Goal: Transaction & Acquisition: Purchase product/service

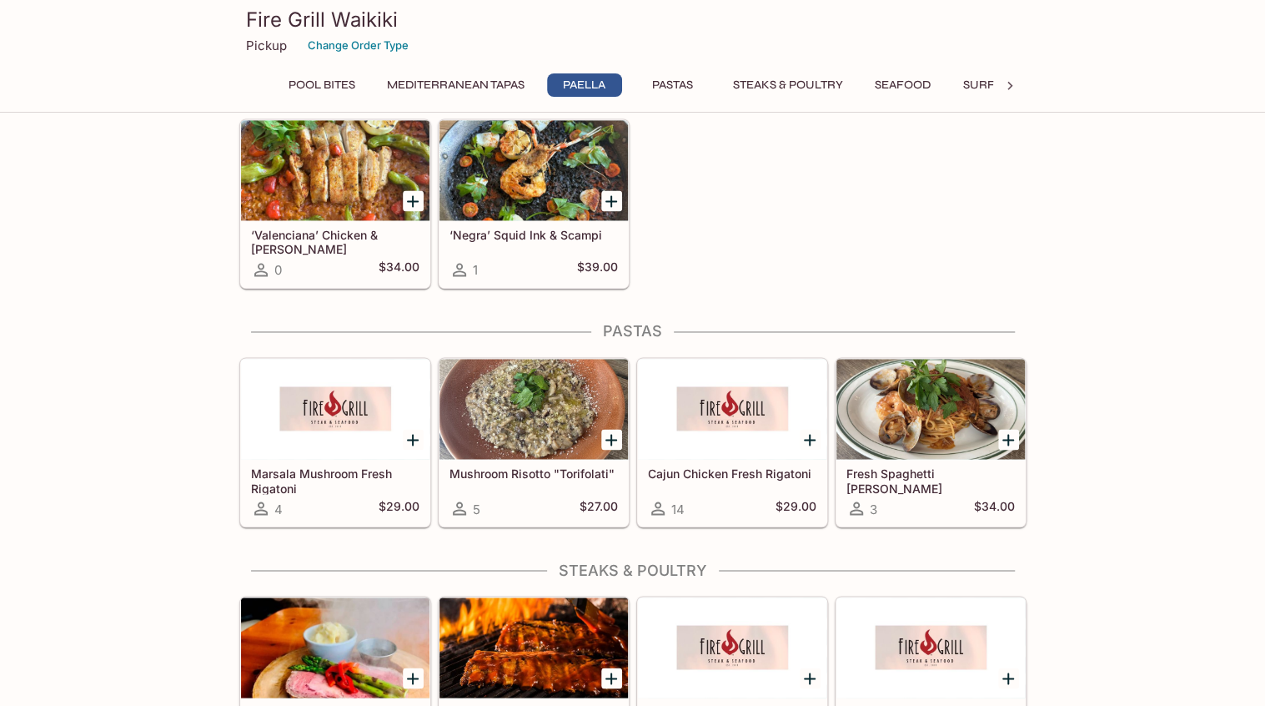
scroll to position [1501, 0]
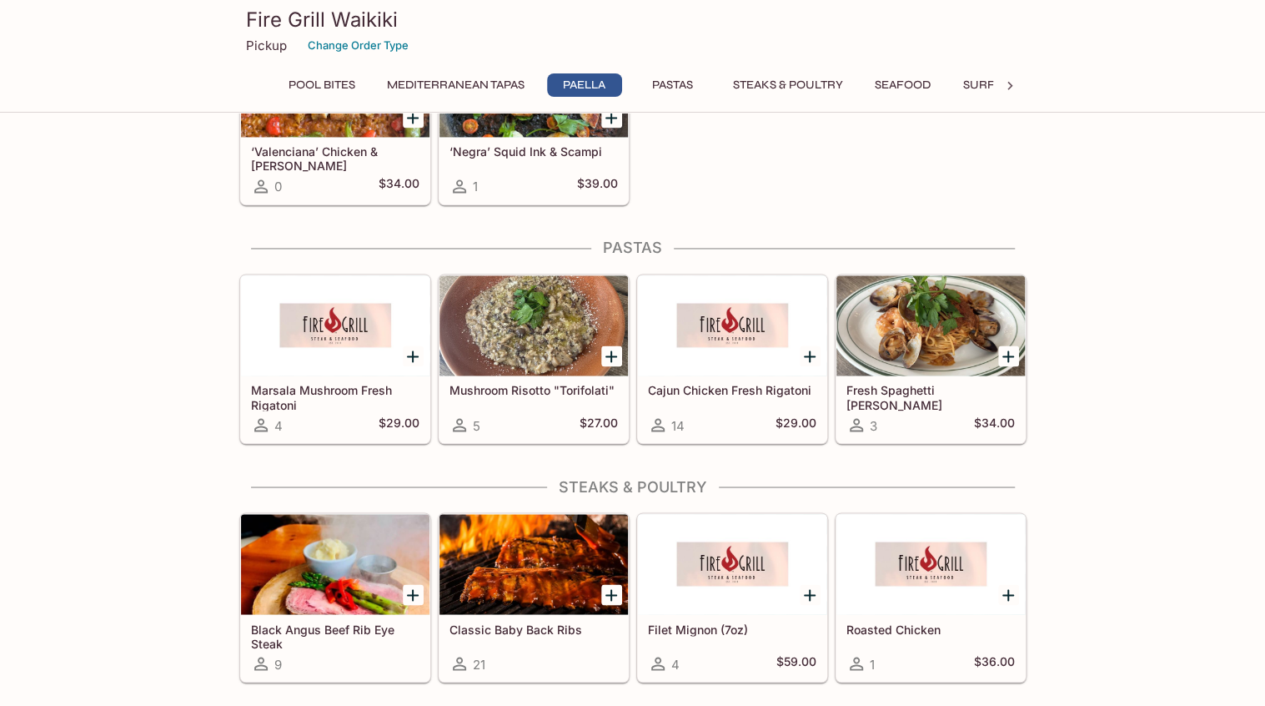
click at [1130, 389] on div "Pool Bites Fire Grill Burger 217 $19.00 Prime Tacos 192 $10.00 Chicken Tenders …" at bounding box center [632, 226] width 1265 height 3174
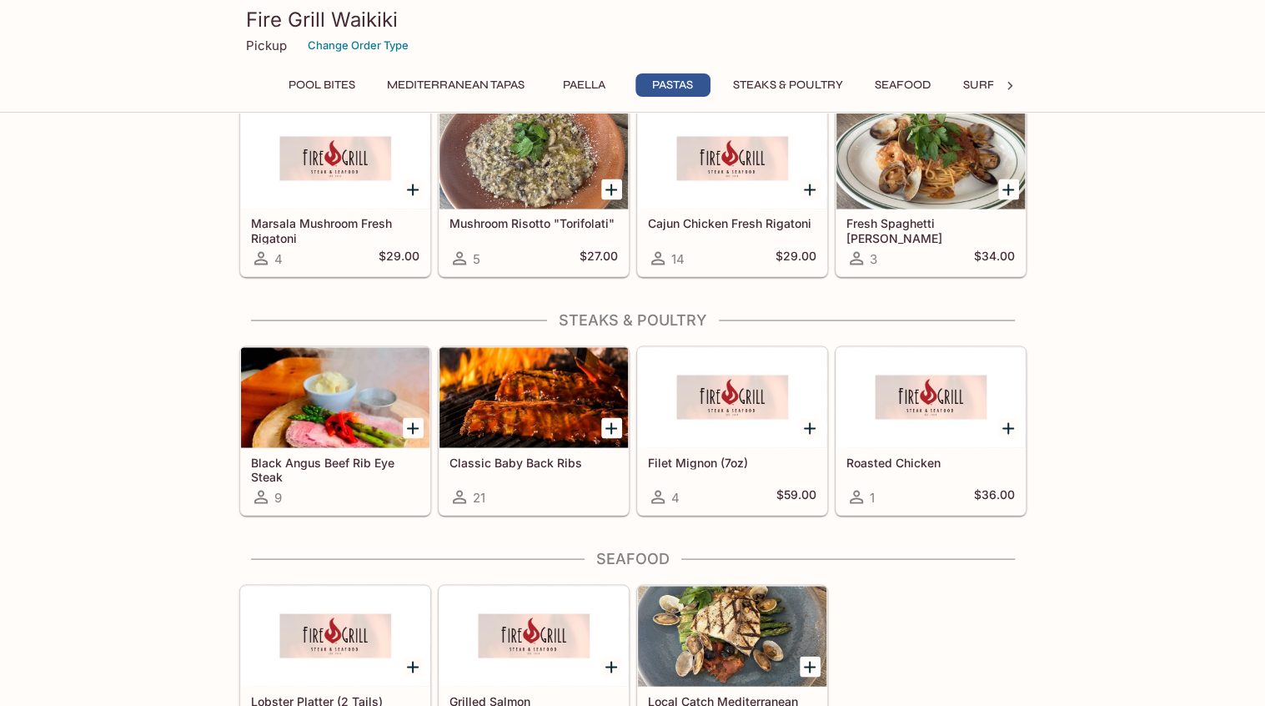
scroll to position [1835, 0]
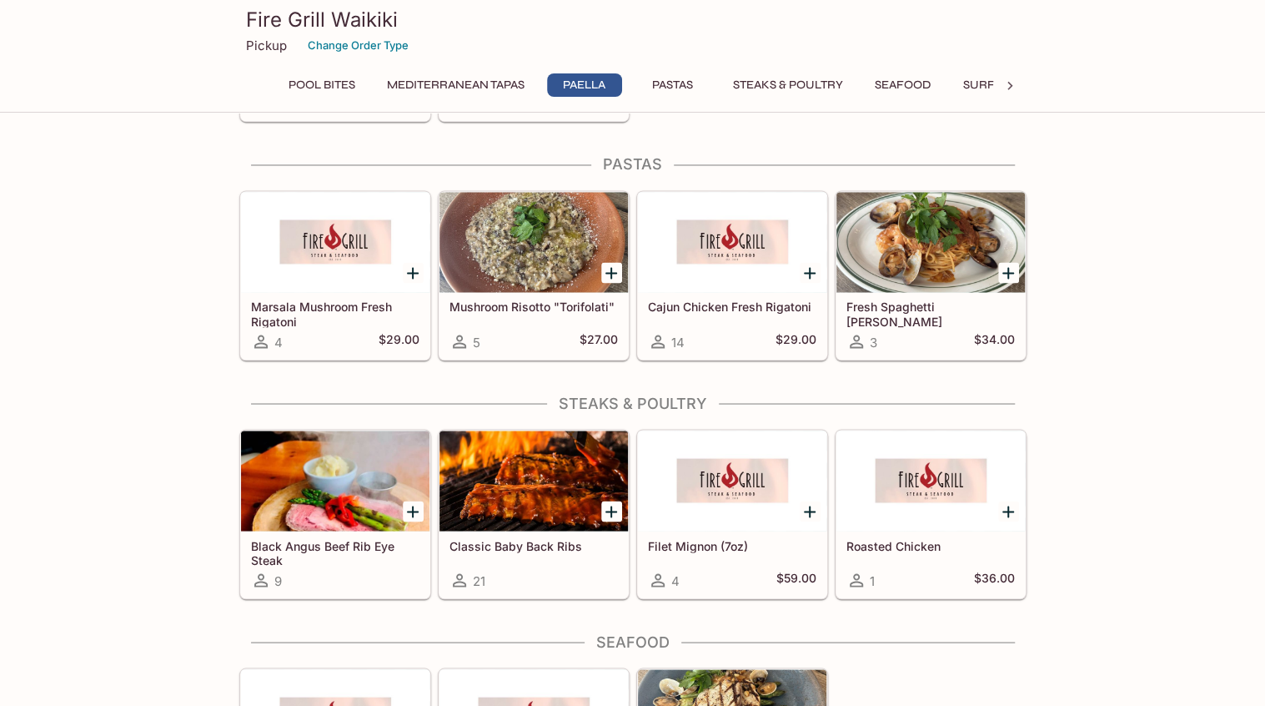
scroll to position [1501, 0]
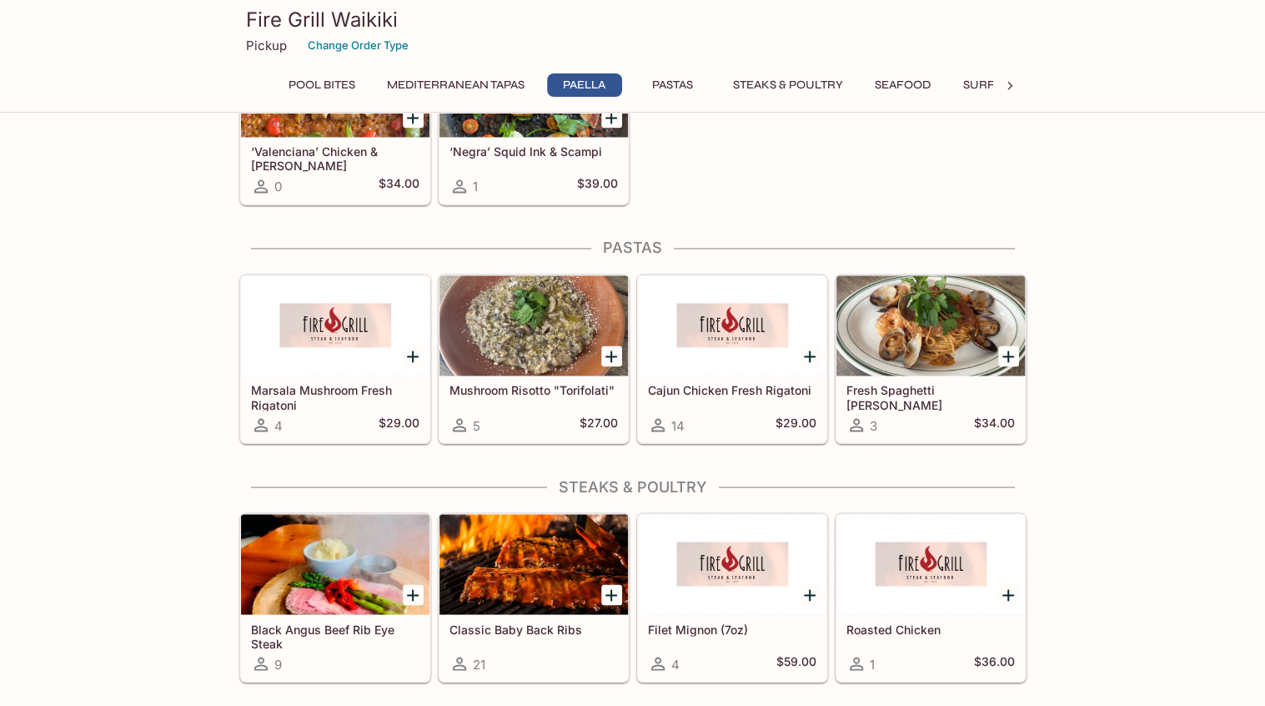
drag, startPoint x: 1133, startPoint y: 309, endPoint x: 1133, endPoint y: 318, distance: 9.2
click at [1133, 318] on div "Pool Bites Fire Grill Burger 217 $19.00 Prime Tacos 192 $10.00 Chicken Tenders …" at bounding box center [632, 226] width 1265 height 3174
click at [815, 88] on button "Steaks & Poultry" at bounding box center [788, 84] width 128 height 23
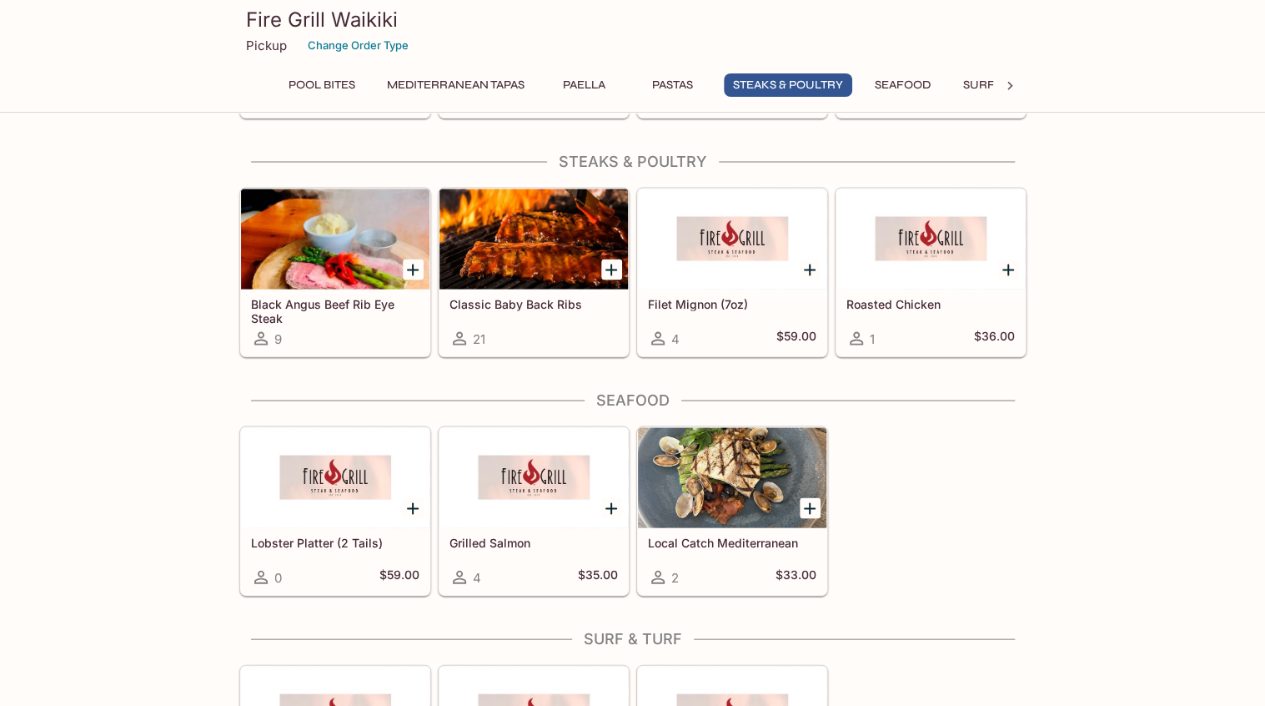
click at [615, 264] on icon "Add Classic Baby Back Ribs" at bounding box center [611, 269] width 20 height 20
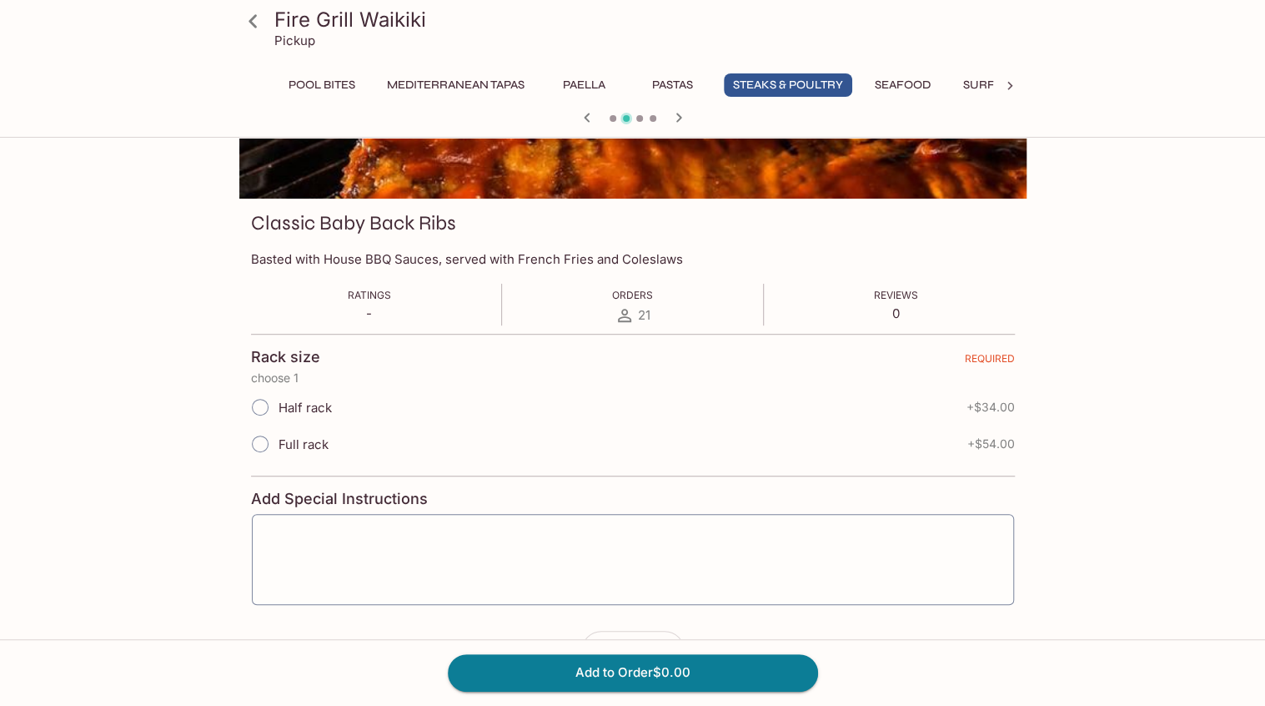
scroll to position [220, 0]
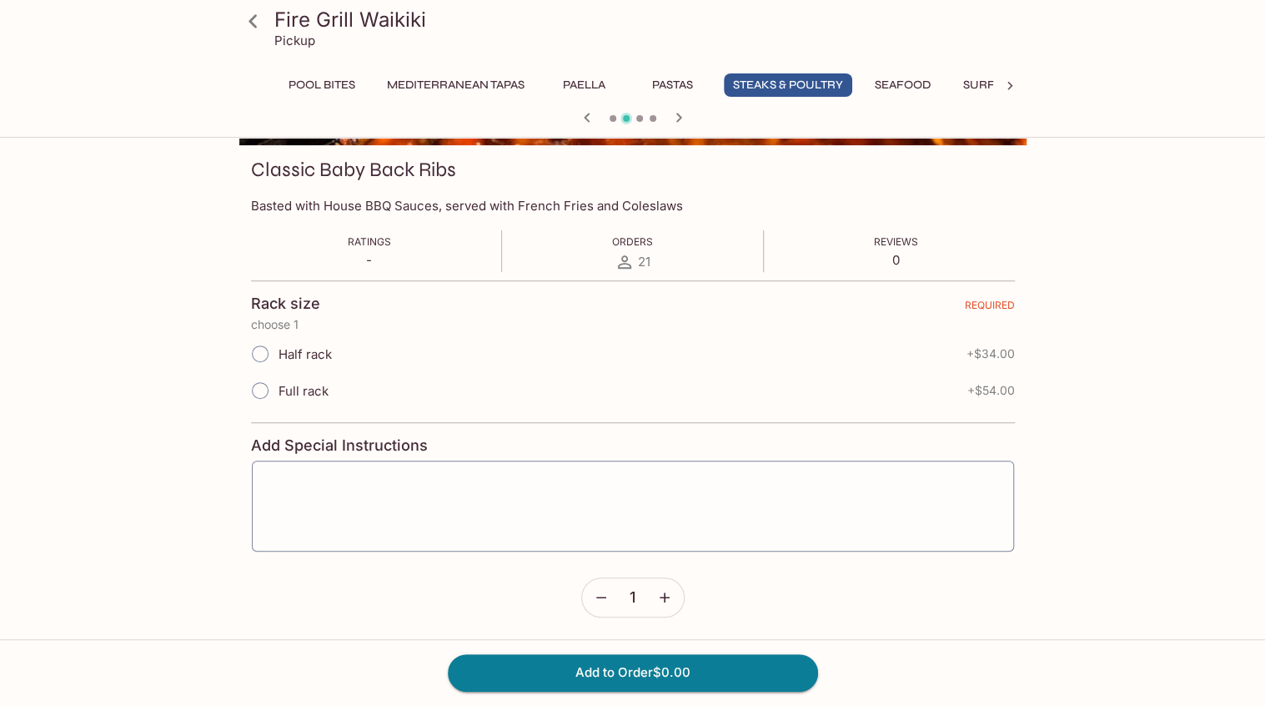
click at [247, 360] on input "Half rack" at bounding box center [260, 353] width 35 height 35
radio input "true"
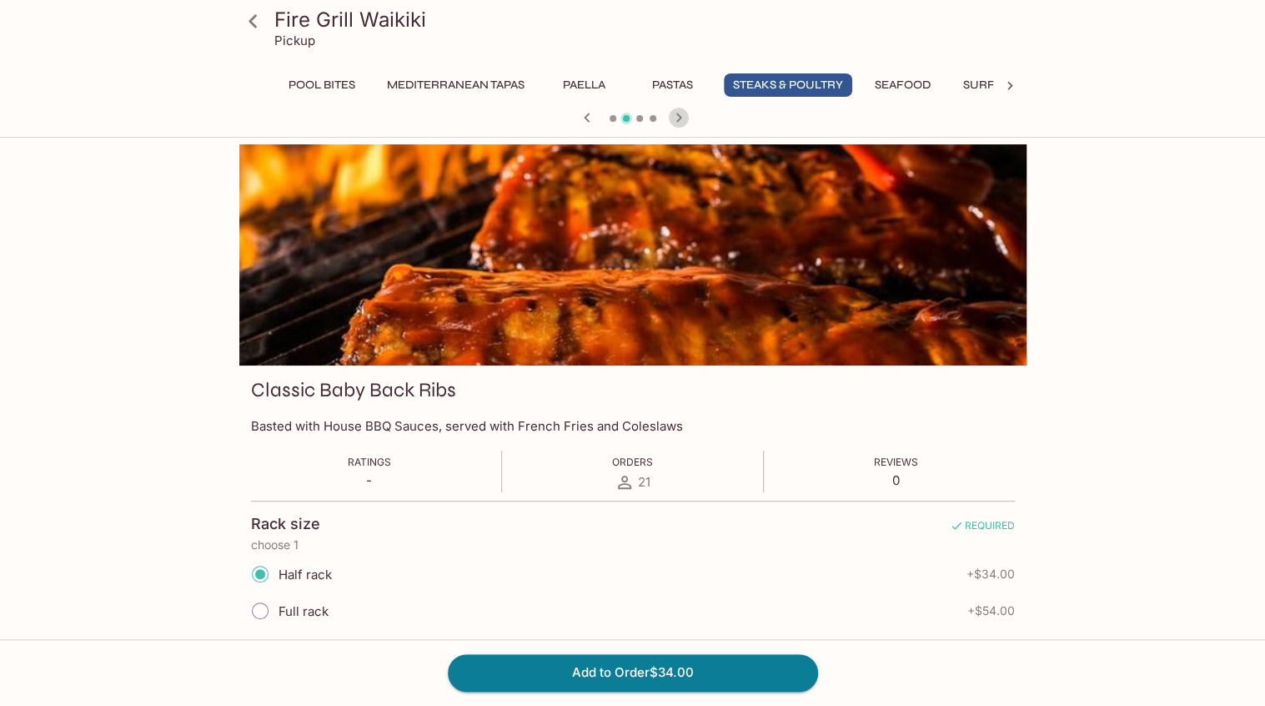
click at [681, 115] on icon "button" at bounding box center [679, 118] width 20 height 20
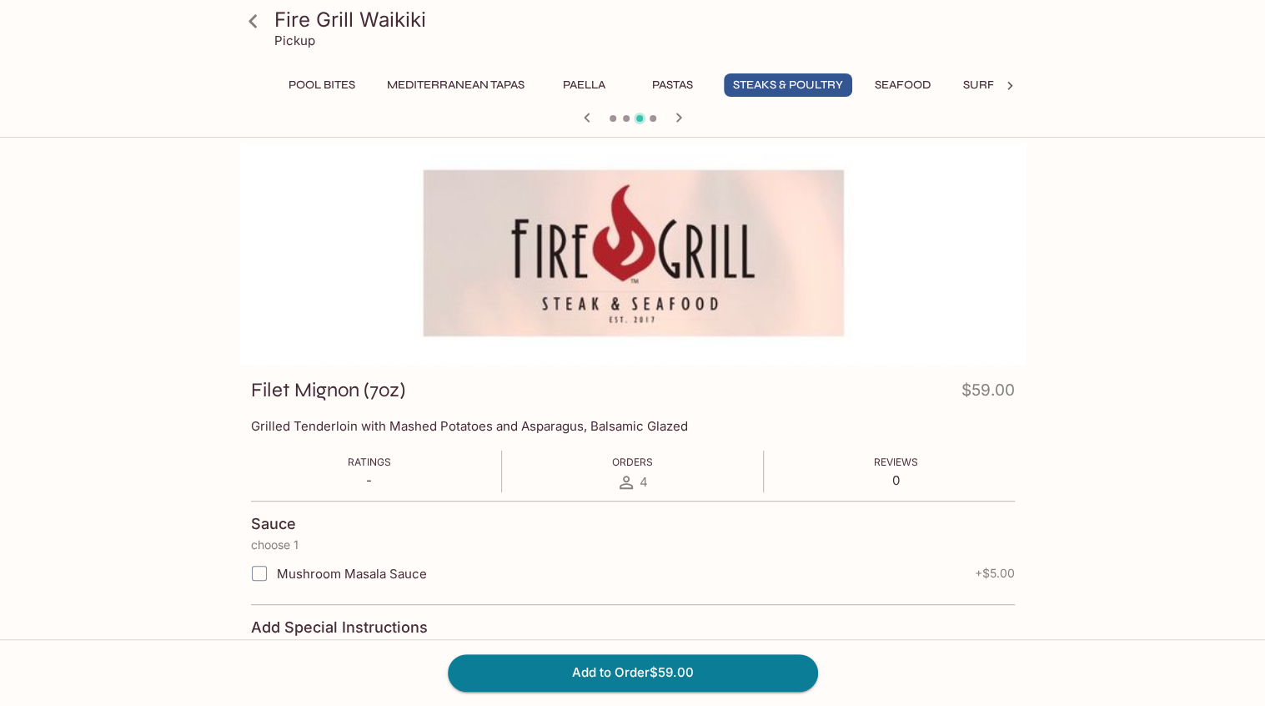
drag, startPoint x: 579, startPoint y: 119, endPoint x: 510, endPoint y: 103, distance: 71.2
click at [579, 119] on icon "button" at bounding box center [587, 118] width 20 height 20
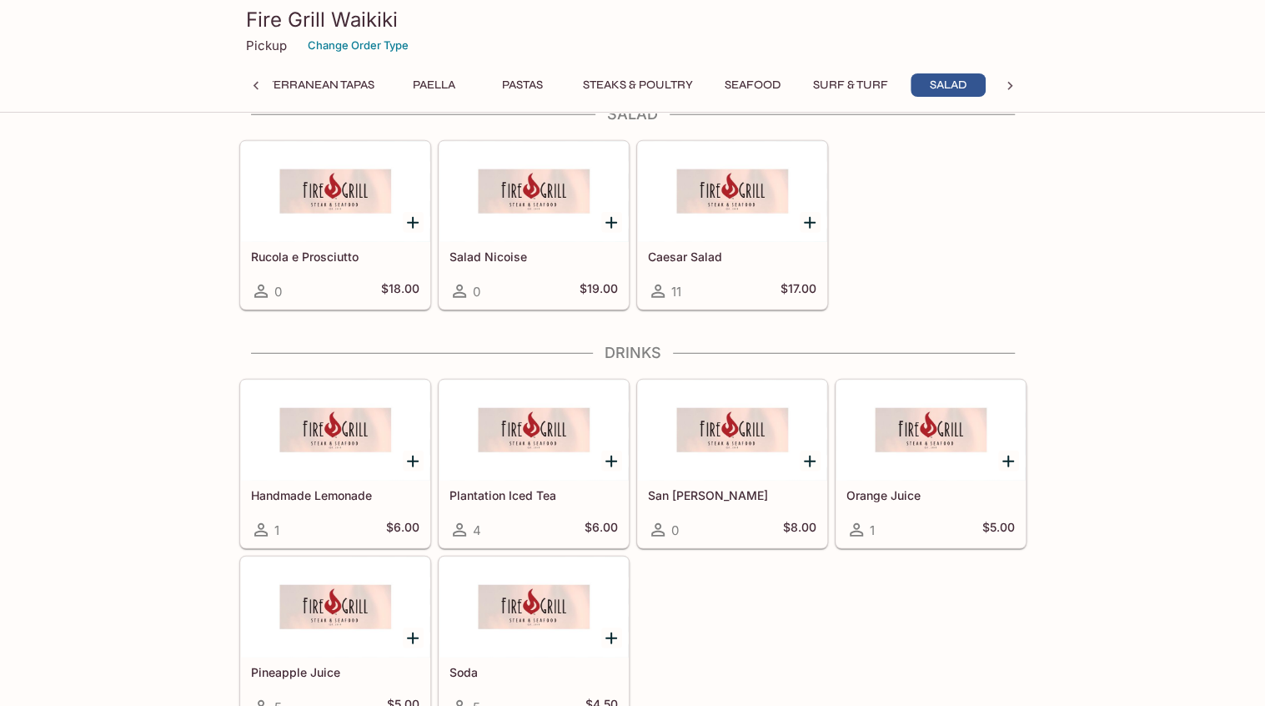
scroll to position [2592, 0]
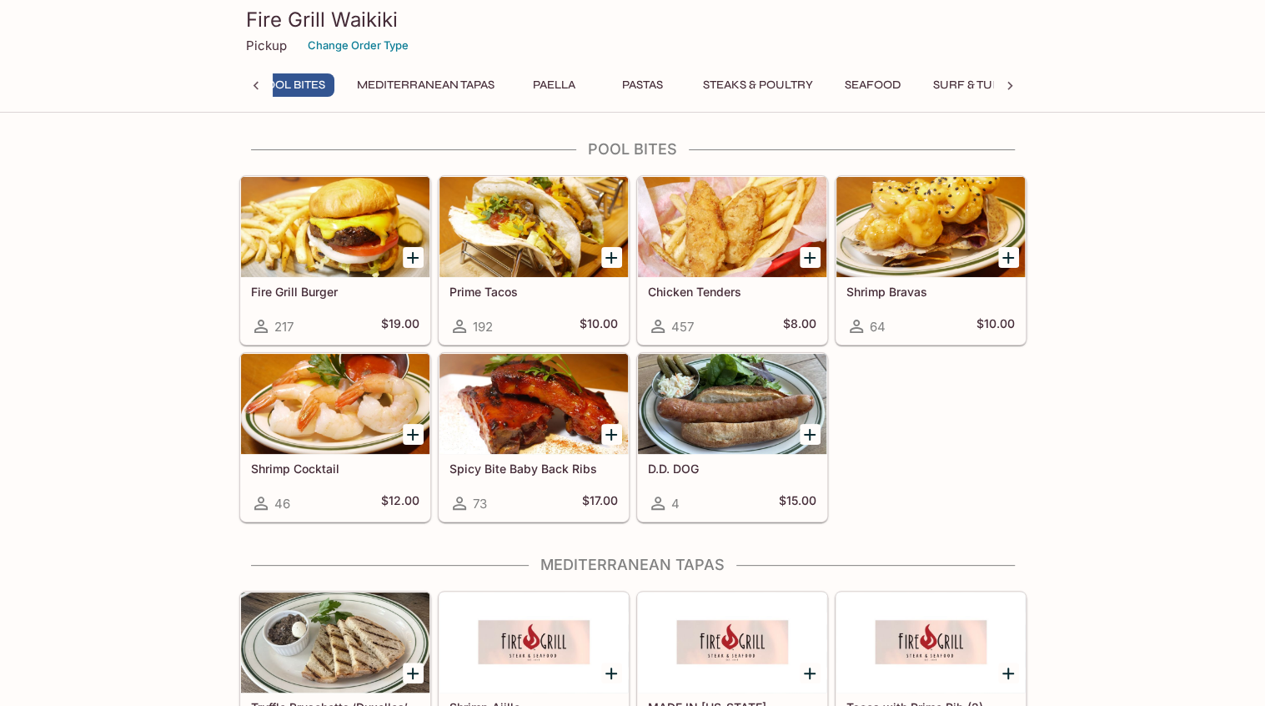
scroll to position [0, 7]
click at [1008, 85] on icon at bounding box center [1010, 86] width 17 height 17
click at [1008, 85] on div "Pool Bites Mediterranean Tapas Paella Pastas Steaks & Poultry Seafood Surf & Tu…" at bounding box center [632, 89] width 787 height 33
click at [747, 89] on button "Surf & Turf" at bounding box center [769, 84] width 93 height 23
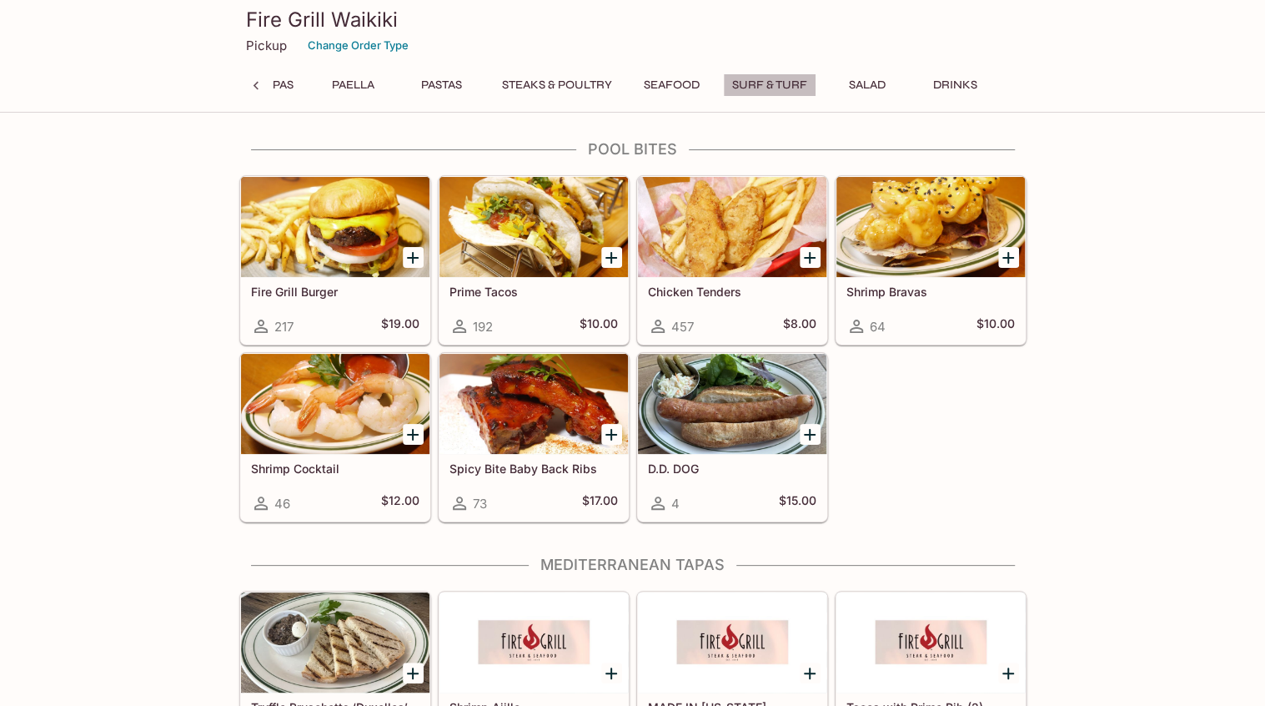
scroll to position [2301, 0]
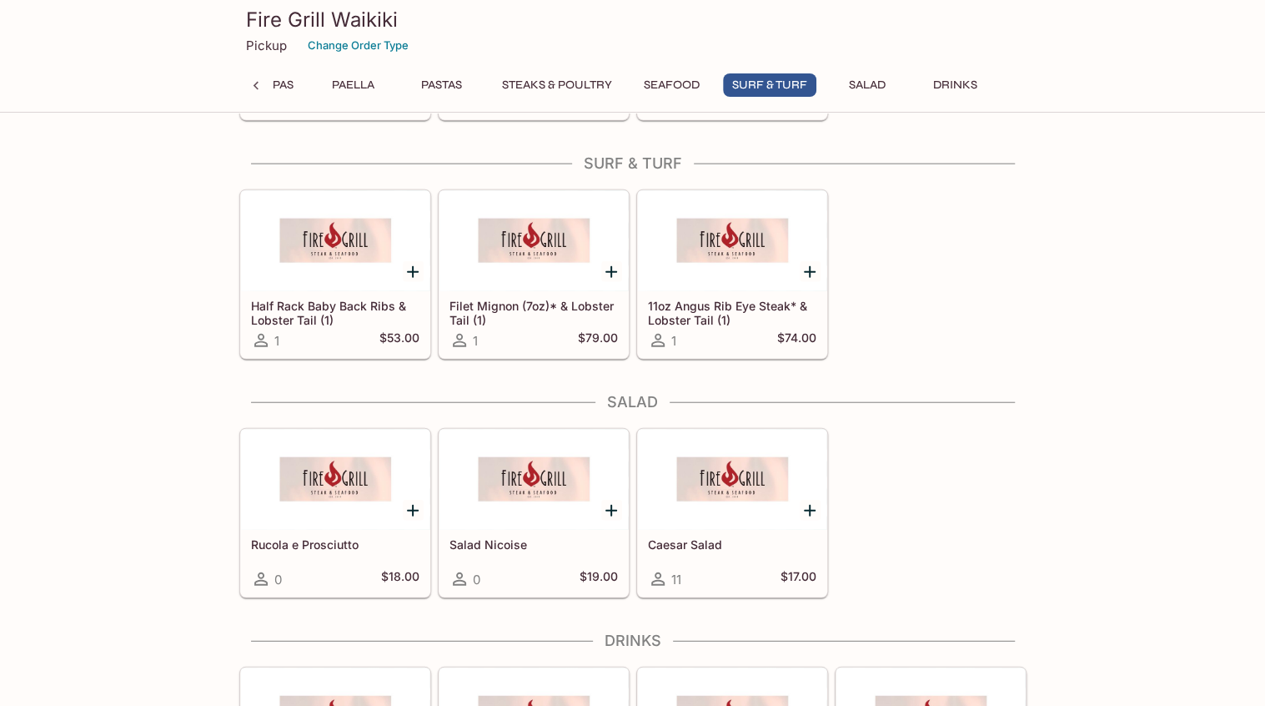
click at [535, 84] on button "Steaks & Poultry" at bounding box center [557, 84] width 128 height 23
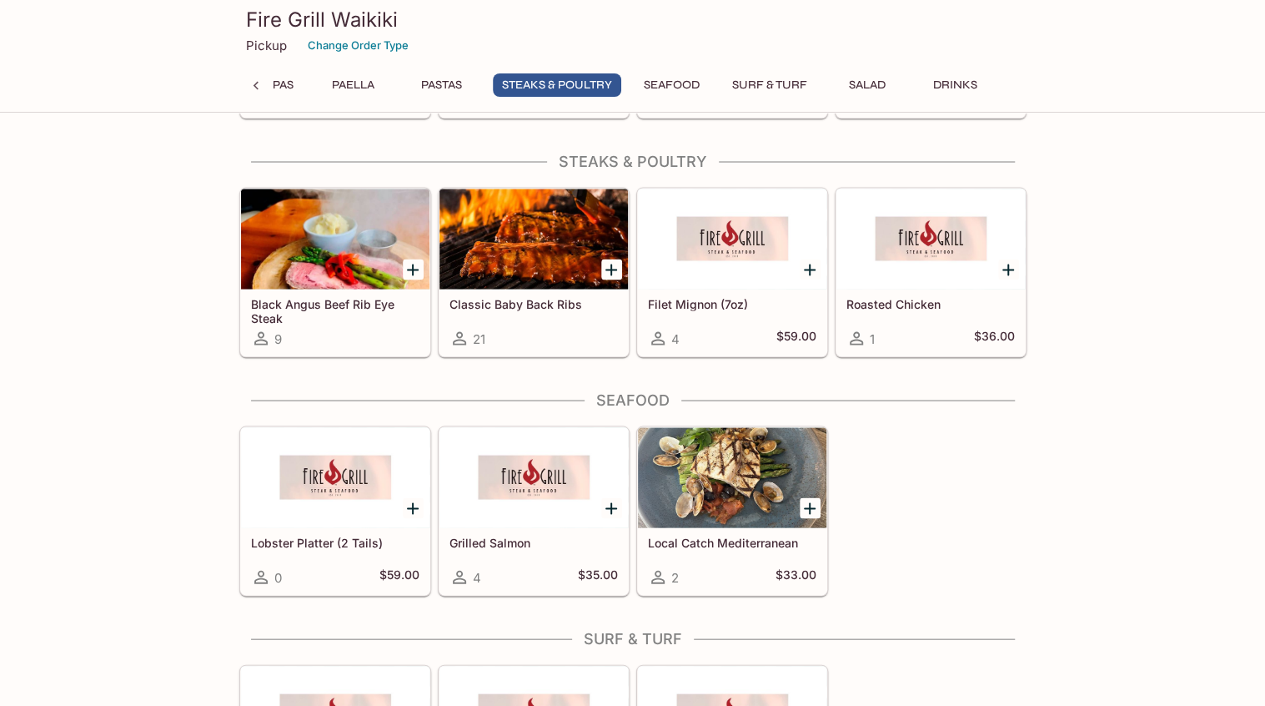
click at [1011, 406] on div "Seafood Lobster Platter (2 Tails) 0 $59.00 Grilled Salmon 4 $35.00 Local Catch …" at bounding box center [632, 492] width 787 height 205
click at [287, 296] on h5 "Black Angus Beef Rib Eye Steak" at bounding box center [335, 310] width 168 height 28
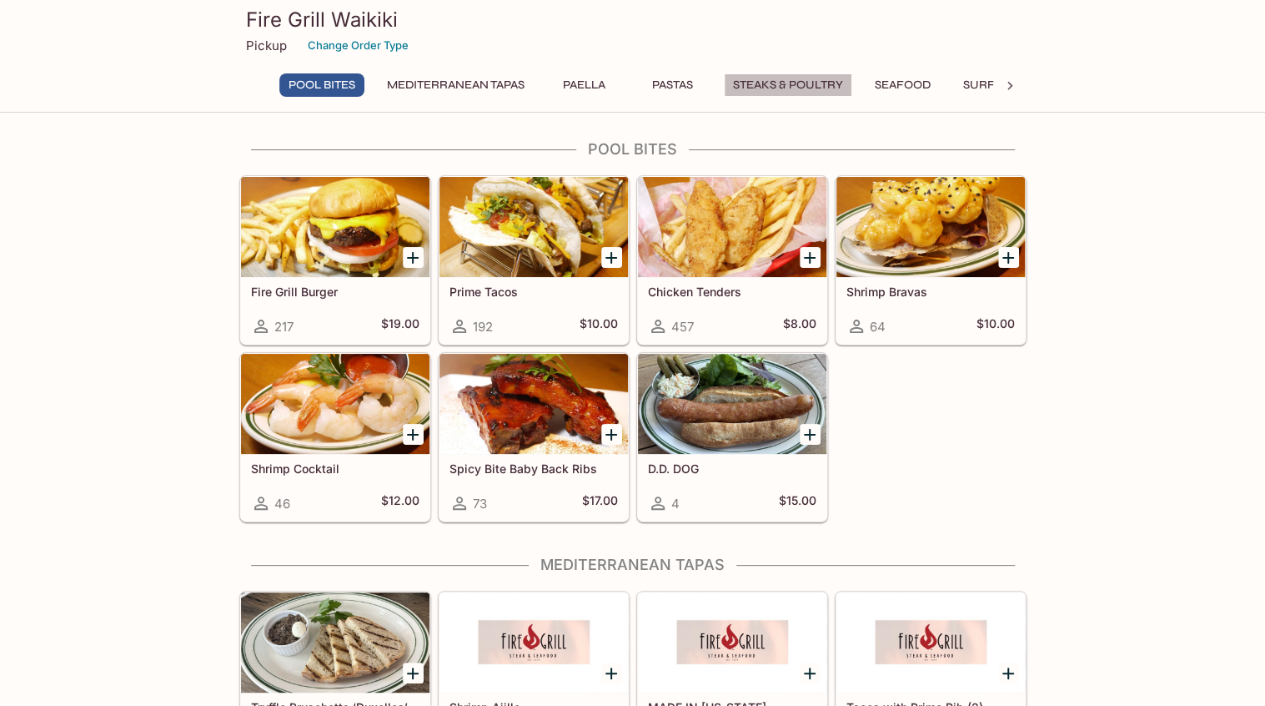
click at [836, 82] on button "Steaks & Poultry" at bounding box center [788, 84] width 128 height 23
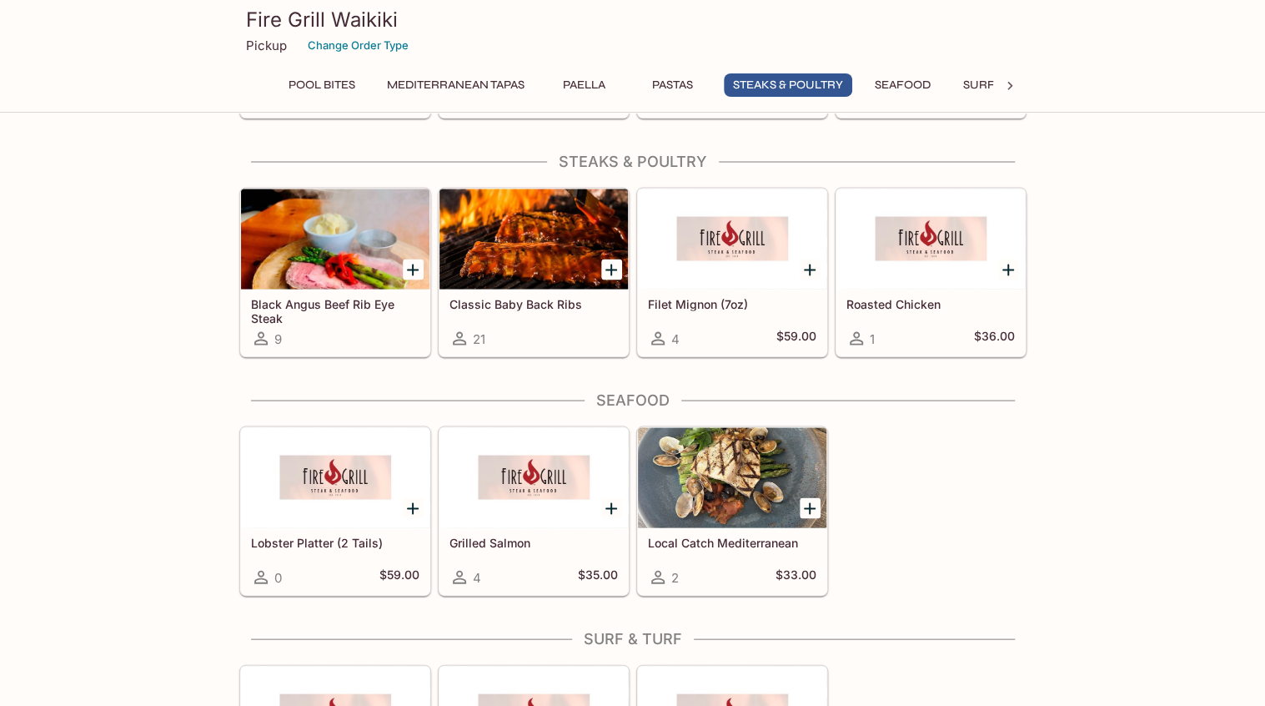
click at [482, 297] on h5 "Classic Baby Back Ribs" at bounding box center [534, 303] width 168 height 14
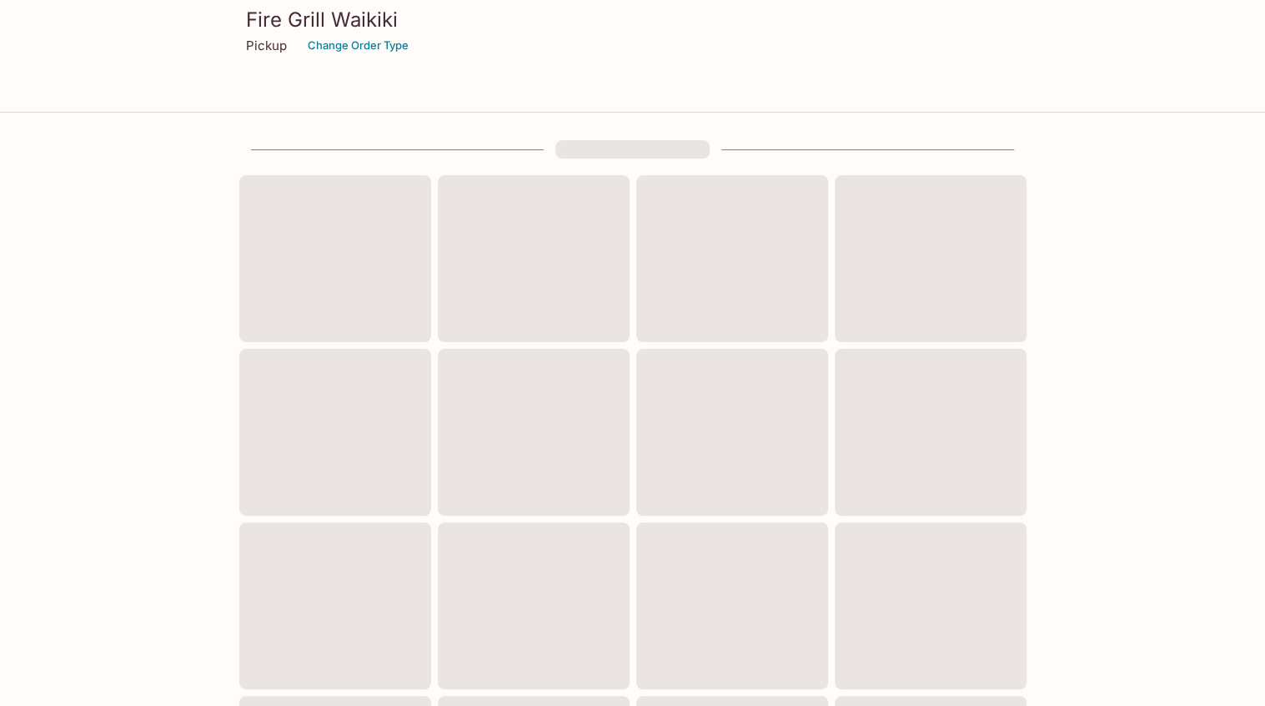
scroll to position [504, 0]
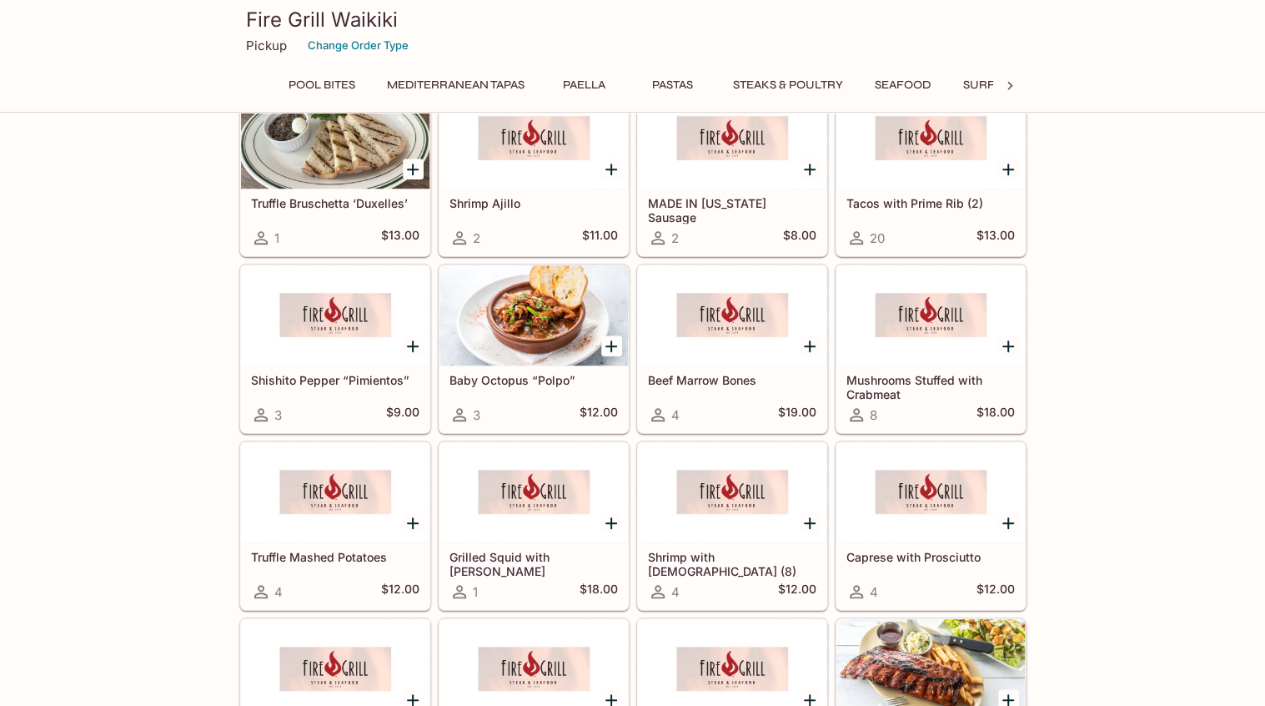
click at [789, 88] on button "Steaks & Poultry" at bounding box center [788, 84] width 128 height 23
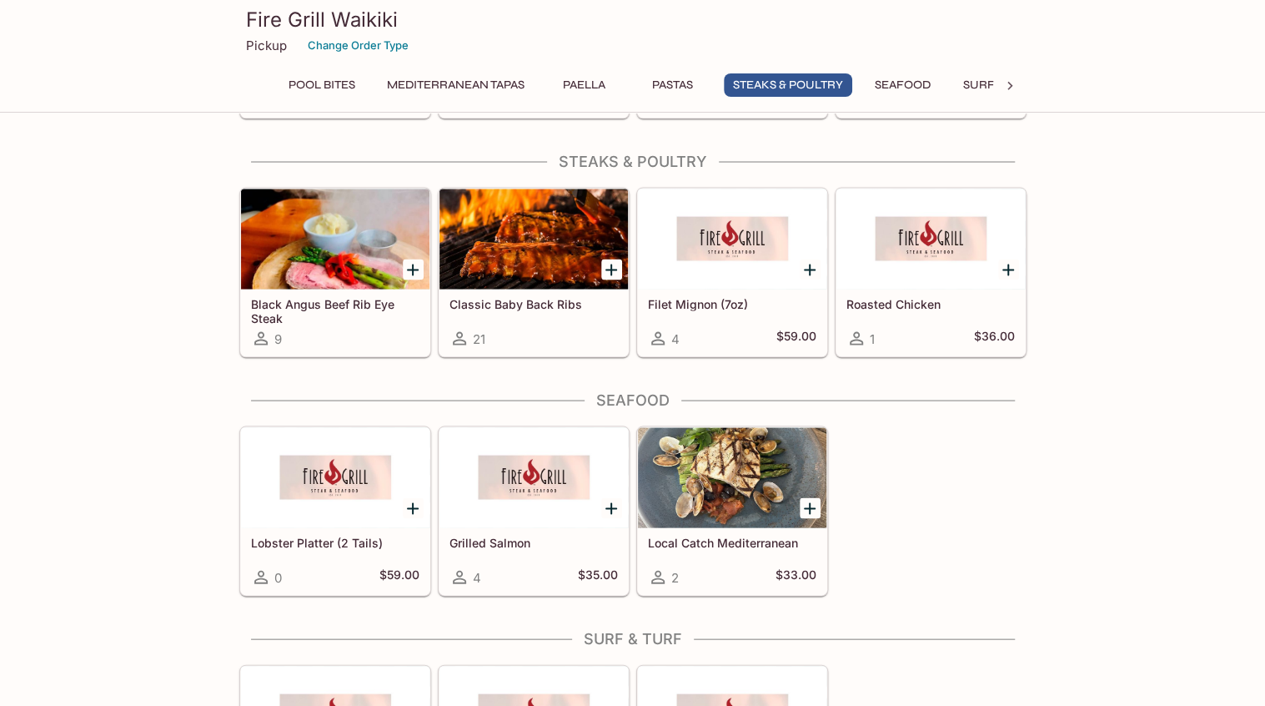
click at [535, 244] on div at bounding box center [534, 238] width 188 height 100
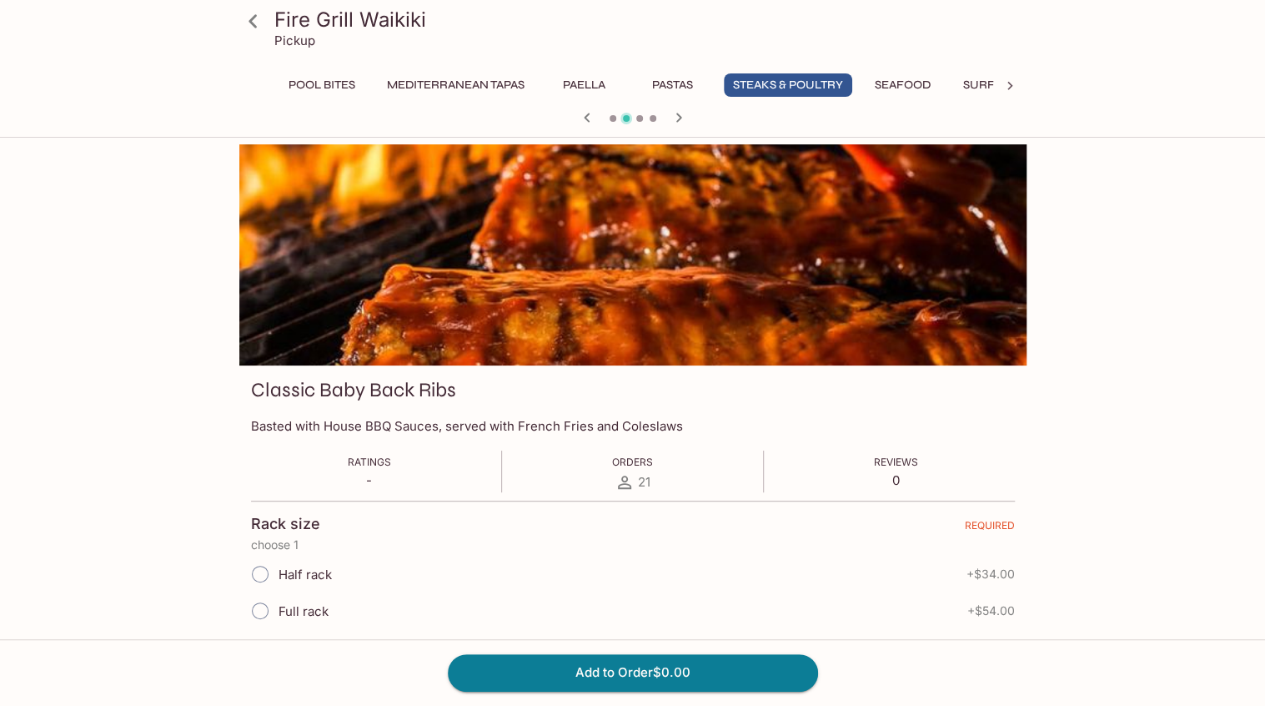
scroll to position [220, 0]
